Goal: Task Accomplishment & Management: Manage account settings

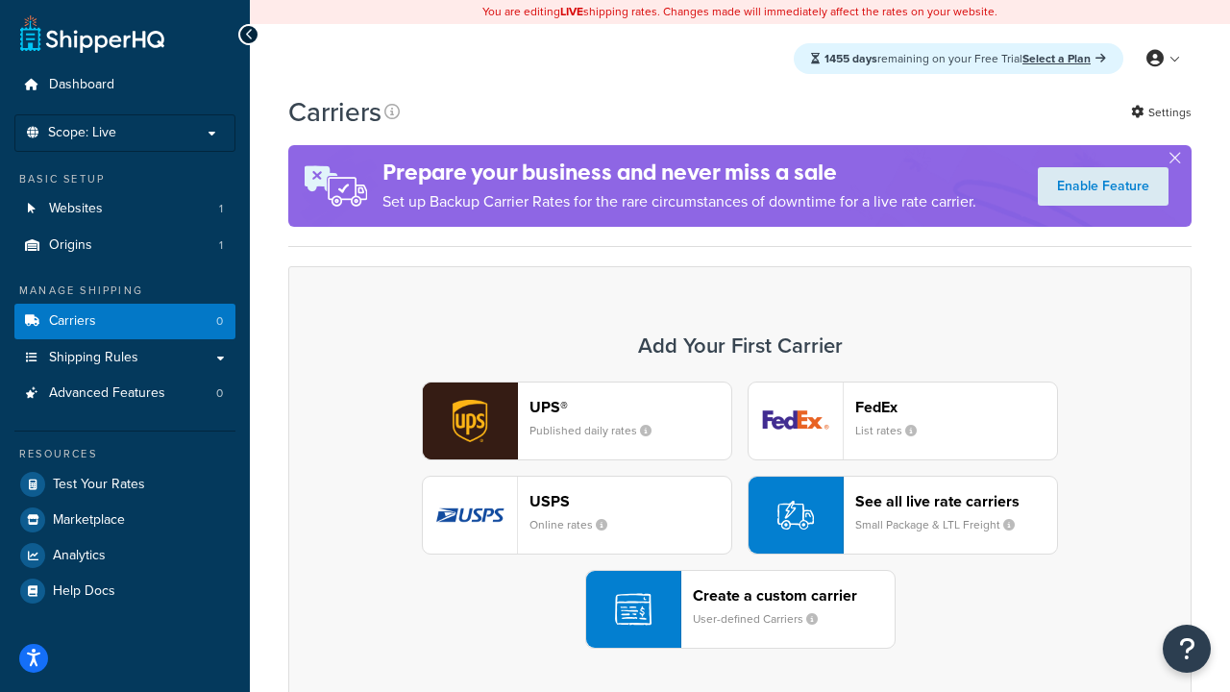
click at [740, 515] on div "UPS® Published daily rates FedEx List rates USPS Online rates See all live rate…" at bounding box center [739, 514] width 863 height 267
click at [956, 406] on header "FedEx" at bounding box center [956, 407] width 202 height 18
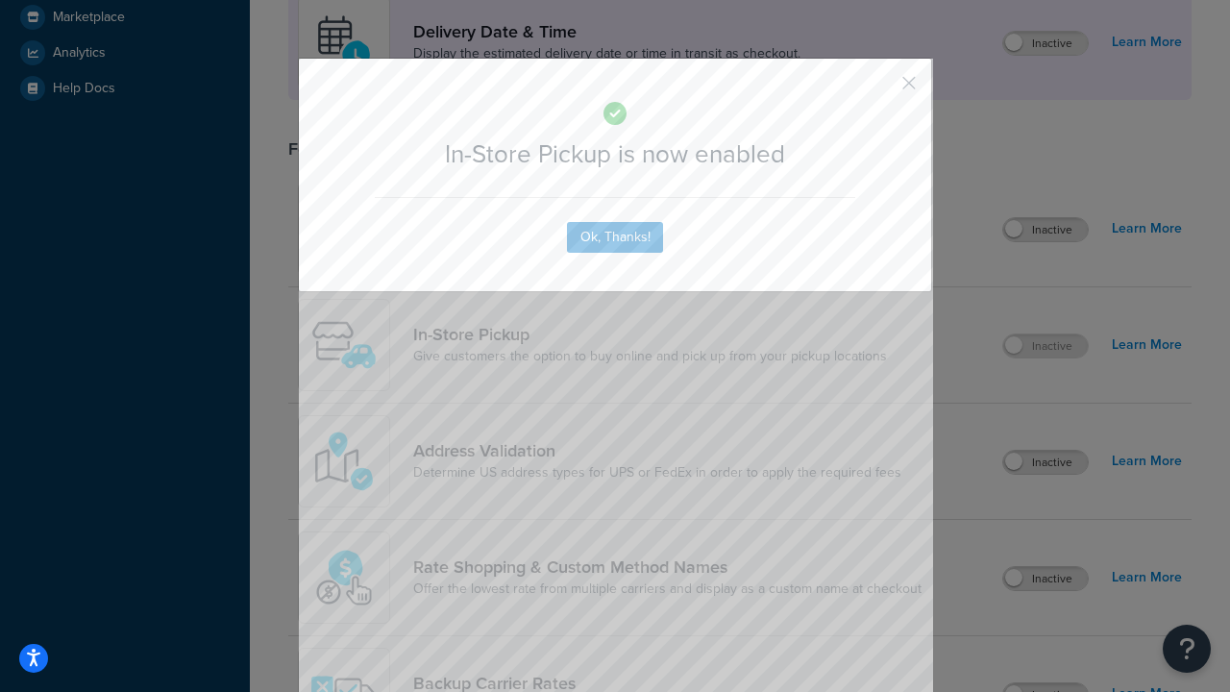
scroll to position [539, 0]
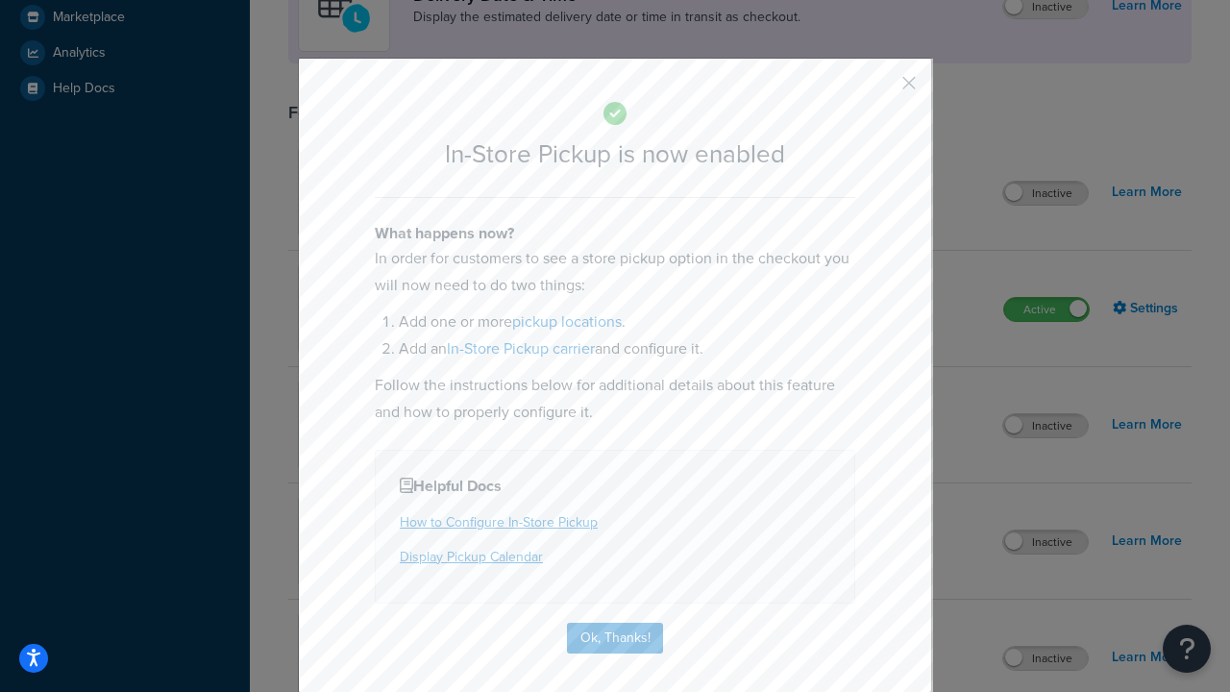
click at [880, 89] on button "button" at bounding box center [880, 89] width 5 height 5
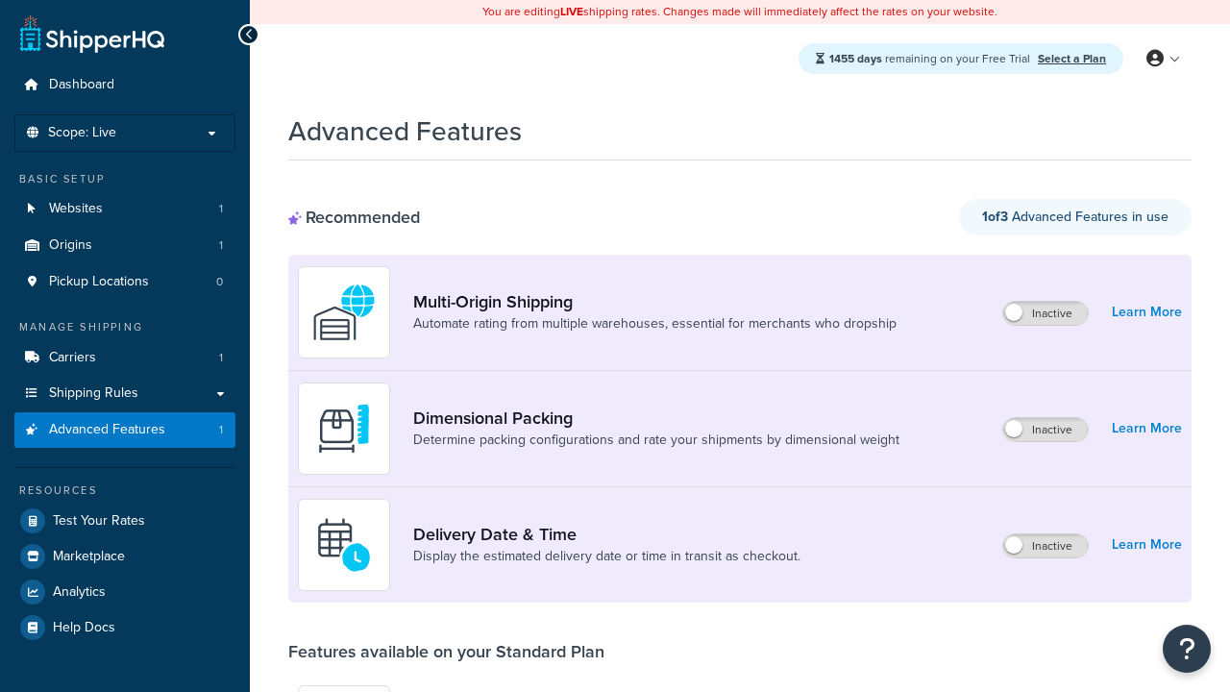
scroll to position [503, 0]
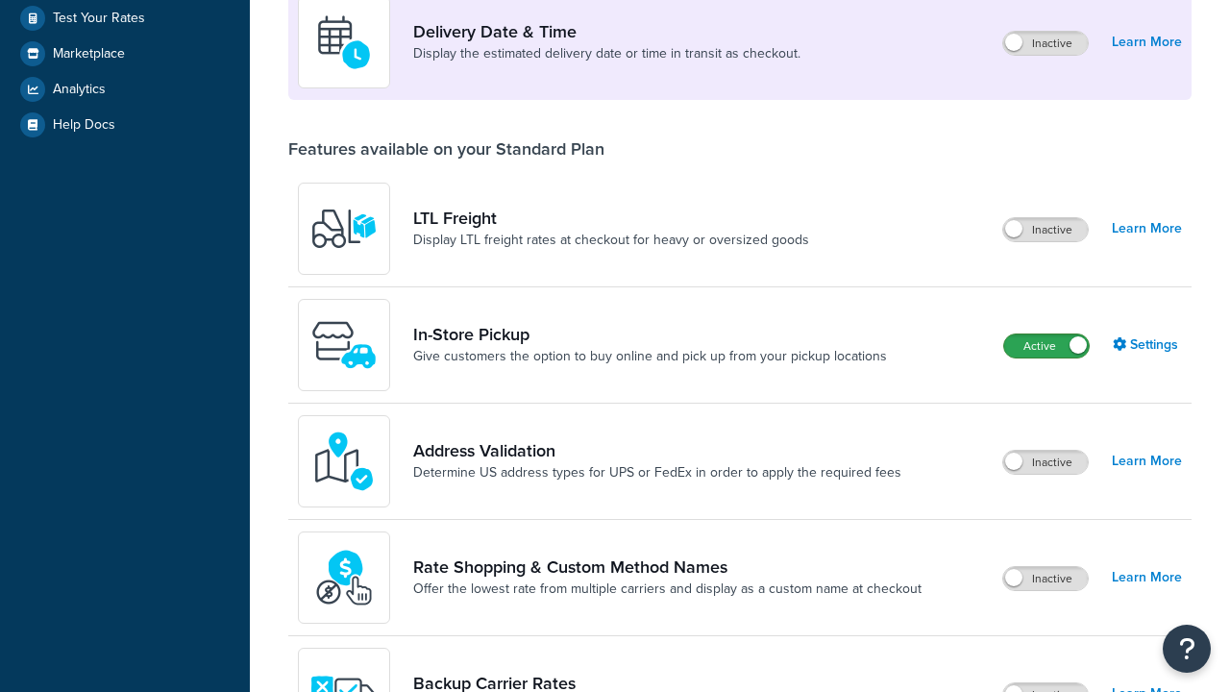
click at [1046, 346] on label "Active" at bounding box center [1046, 345] width 85 height 23
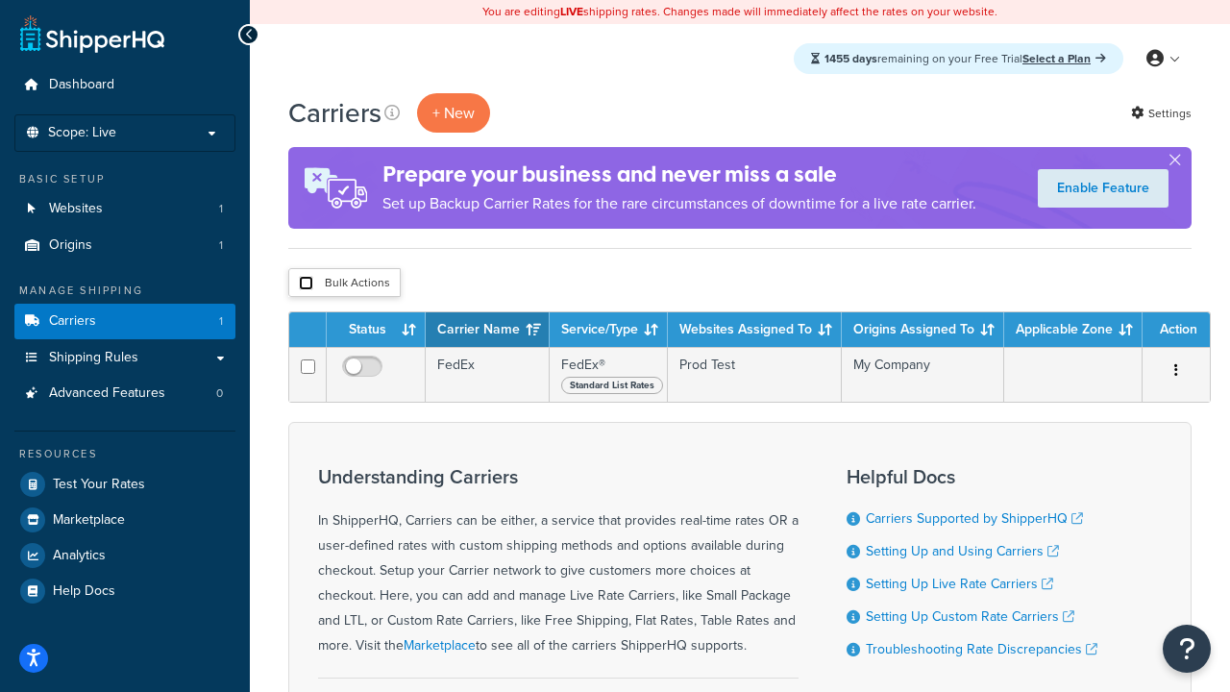
click at [306, 283] on input "checkbox" at bounding box center [306, 283] width 14 height 14
checkbox input "true"
click at [0, 0] on button "Delete" at bounding box center [0, 0] width 0 height 0
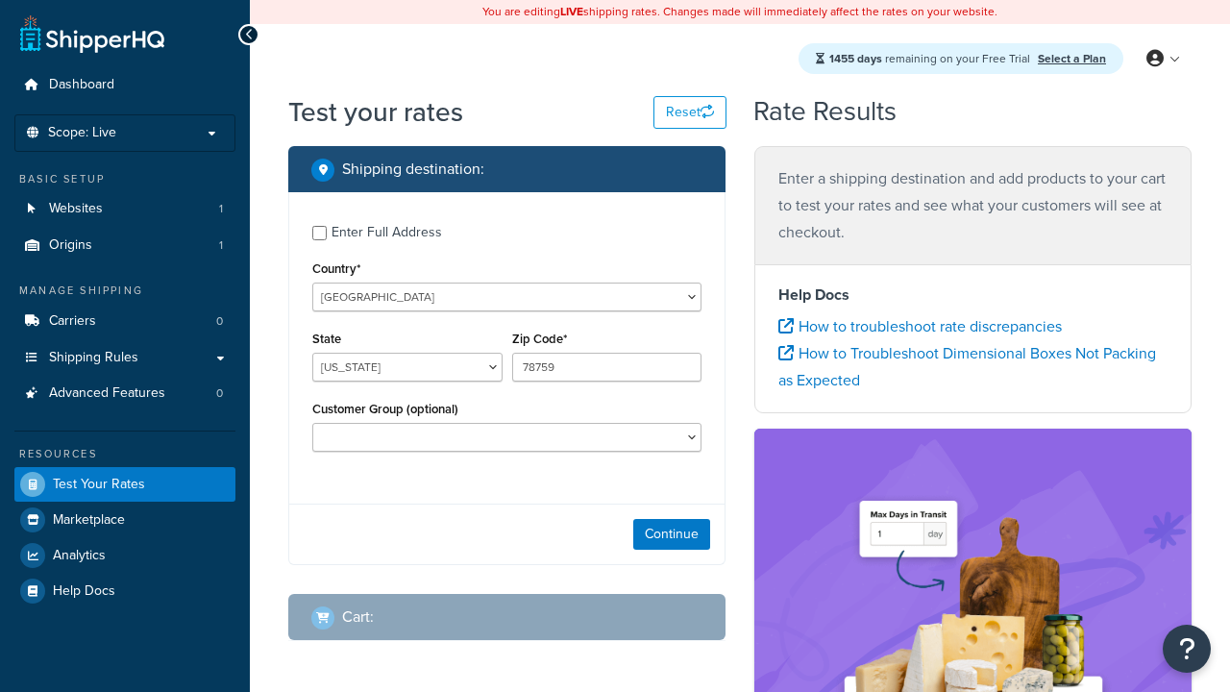
select select "TX"
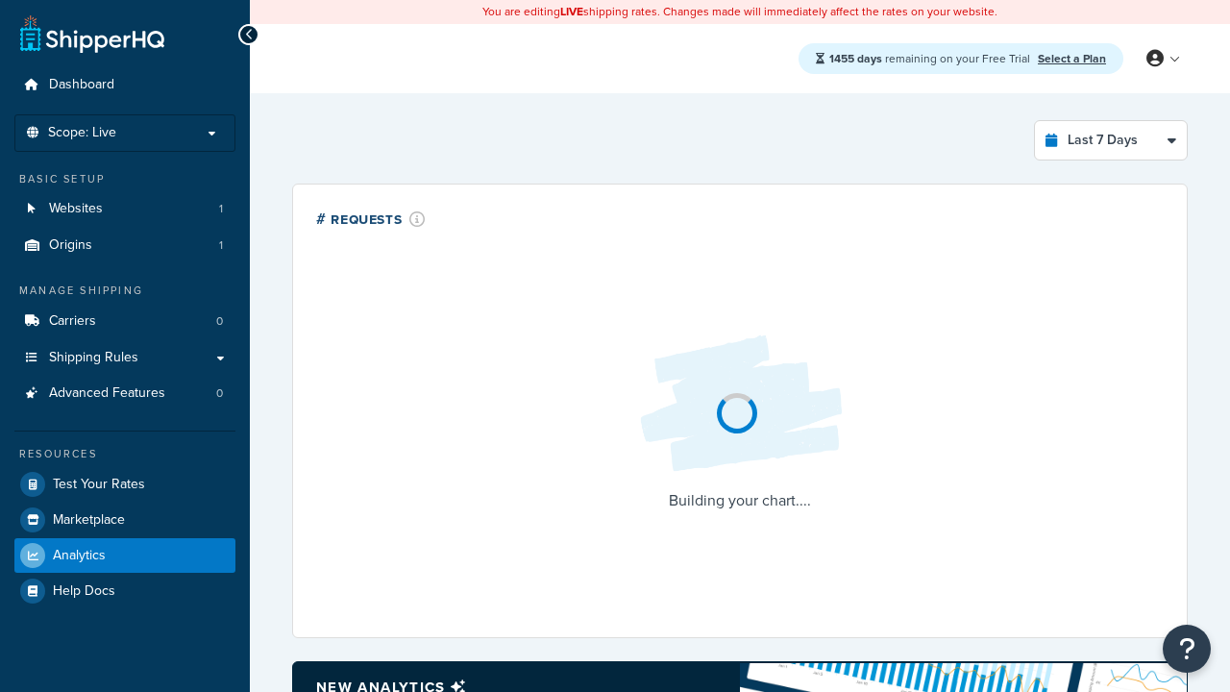
select select "last_7_days"
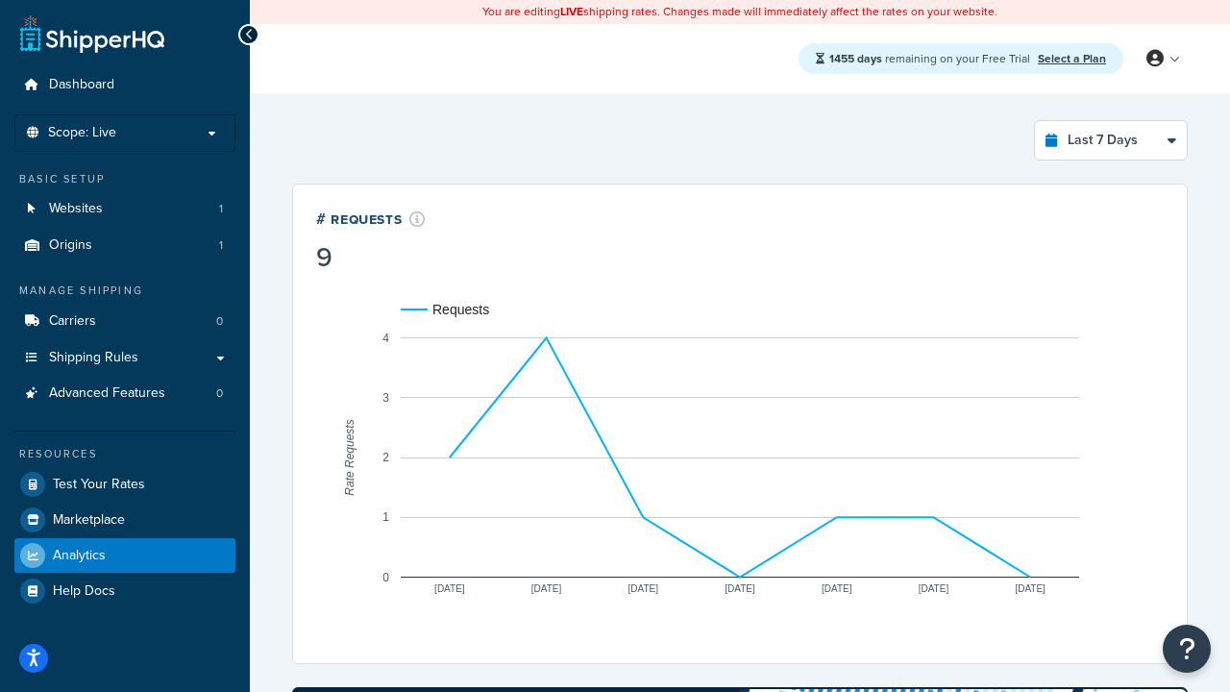
click at [249, 35] on icon at bounding box center [249, 34] width 9 height 13
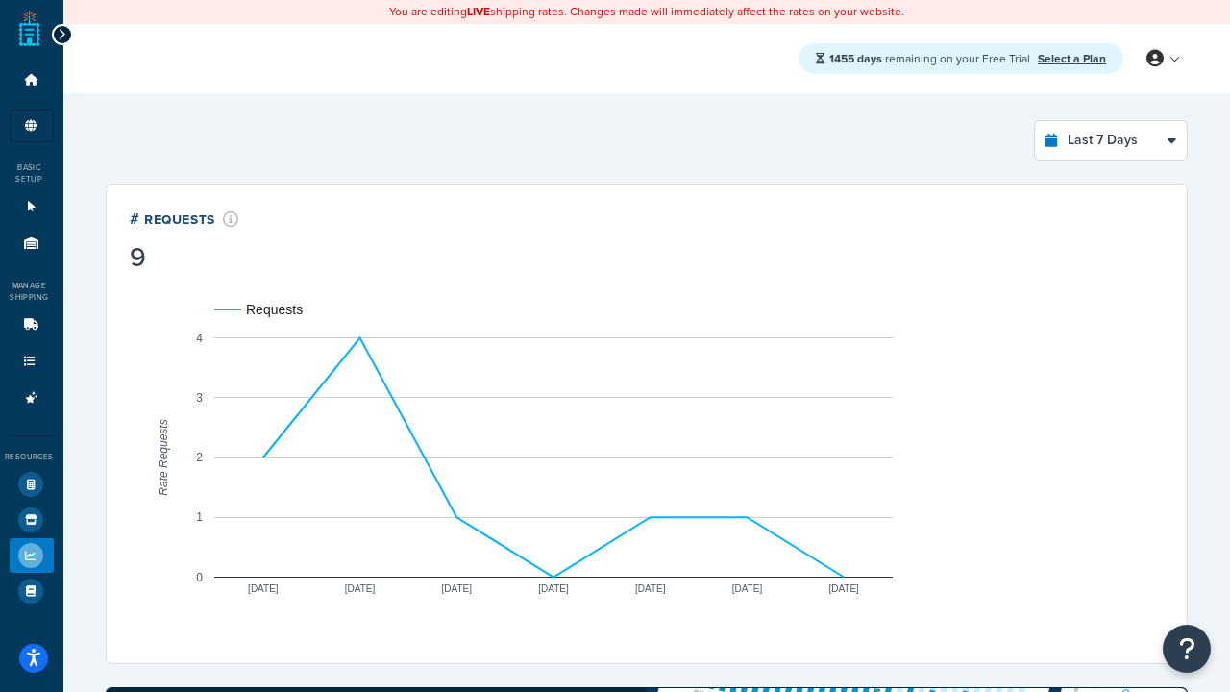
click at [61, 35] on icon at bounding box center [62, 34] width 9 height 13
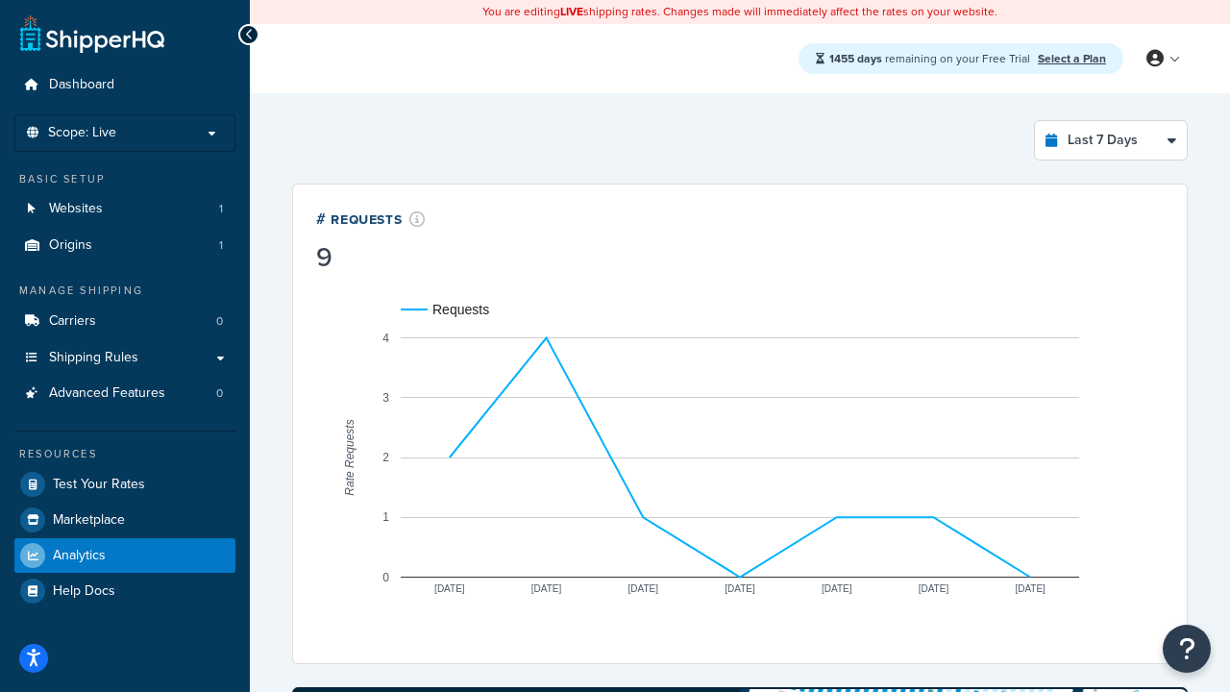
click at [1071, 50] on link "Select a Plan" at bounding box center [1072, 58] width 68 height 17
